Goal: Download file/media

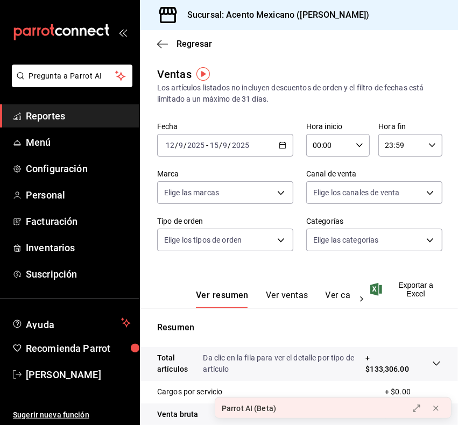
click at [273, 151] on div "[DATE] [DATE] - [DATE] [DATE]" at bounding box center [225, 145] width 136 height 23
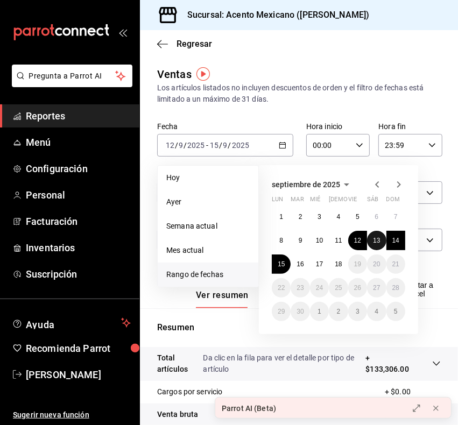
click at [382, 239] on button "13" at bounding box center [376, 240] width 19 height 19
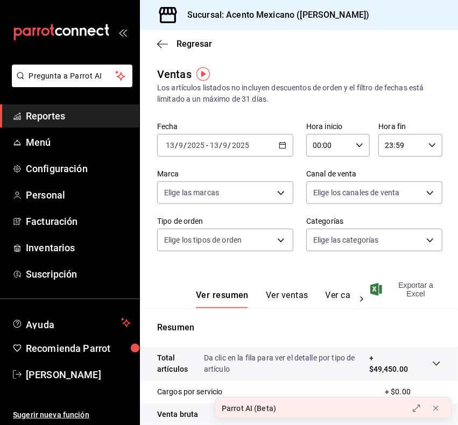
click at [403, 286] on span "Exportar a Excel" at bounding box center [406, 289] width 68 height 17
click at [344, 144] on input "00:00" at bounding box center [328, 145] width 45 height 22
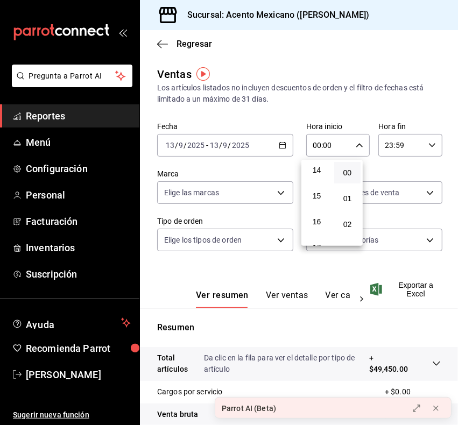
scroll to position [365, 0]
click at [322, 236] on button "17" at bounding box center [316, 247] width 26 height 22
click at [420, 269] on div at bounding box center [229, 212] width 458 height 425
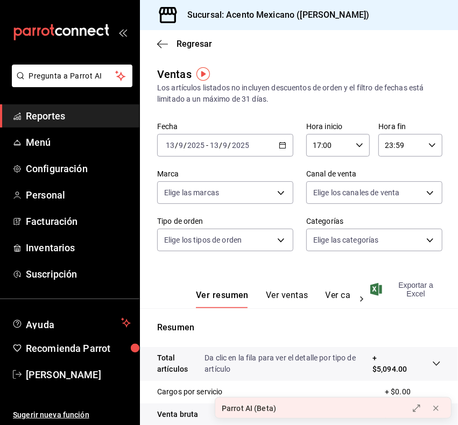
click at [410, 283] on span "Exportar a Excel" at bounding box center [406, 289] width 68 height 17
click at [279, 147] on icon "button" at bounding box center [283, 145] width 8 height 8
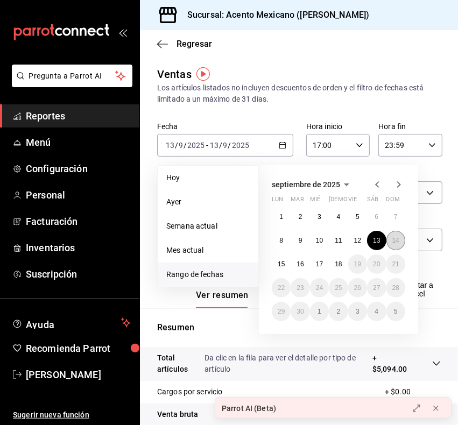
click at [394, 240] on abbr "14" at bounding box center [395, 241] width 7 height 8
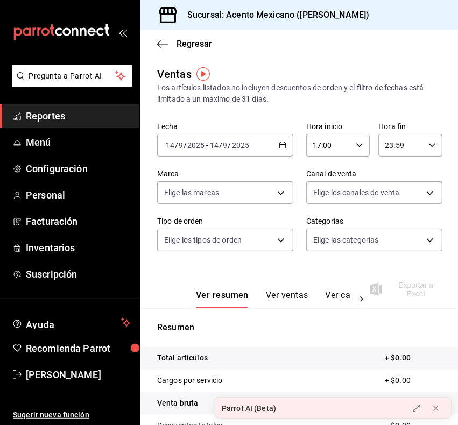
click at [356, 141] on icon "button" at bounding box center [360, 145] width 8 height 8
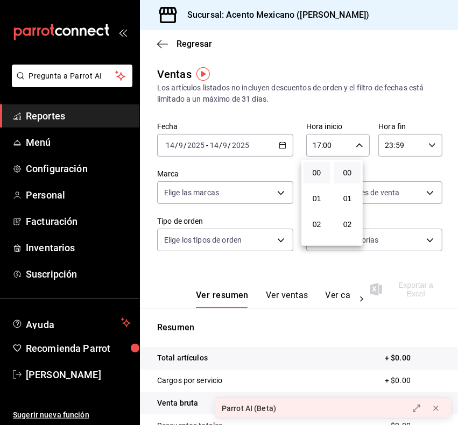
click at [317, 167] on button "00" at bounding box center [316, 173] width 26 height 22
type input "00:00"
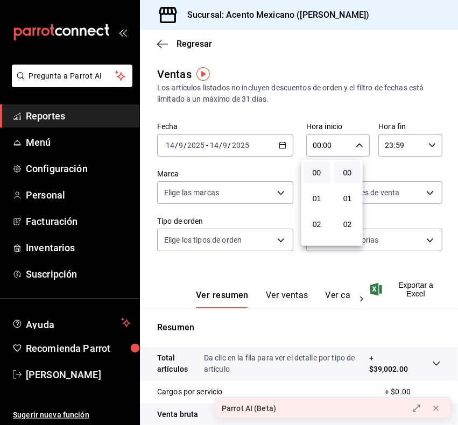
click at [391, 312] on div at bounding box center [229, 212] width 458 height 425
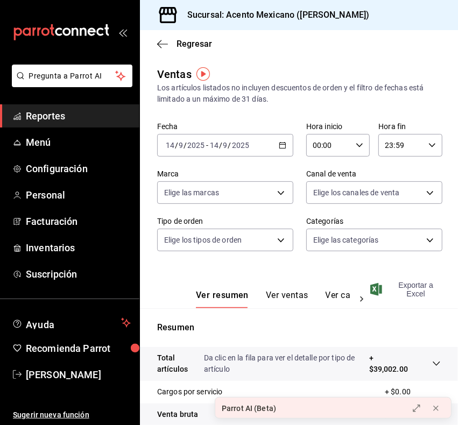
click at [409, 290] on span "Exportar a Excel" at bounding box center [406, 289] width 68 height 17
